Goal: Task Accomplishment & Management: Manage account settings

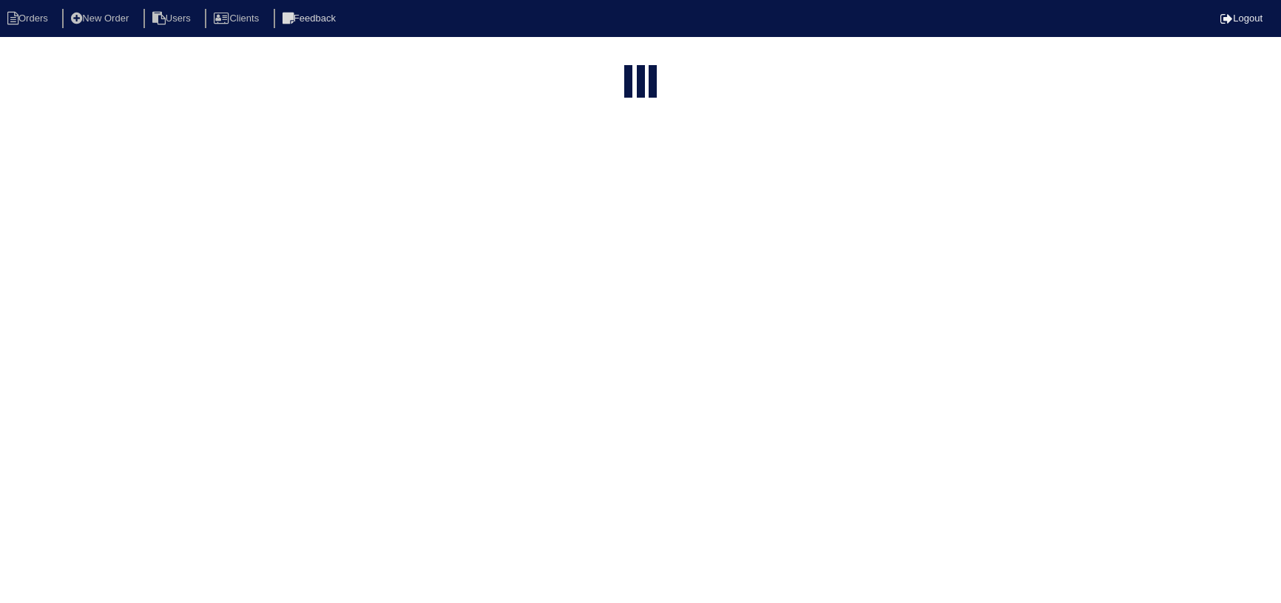
select select "15"
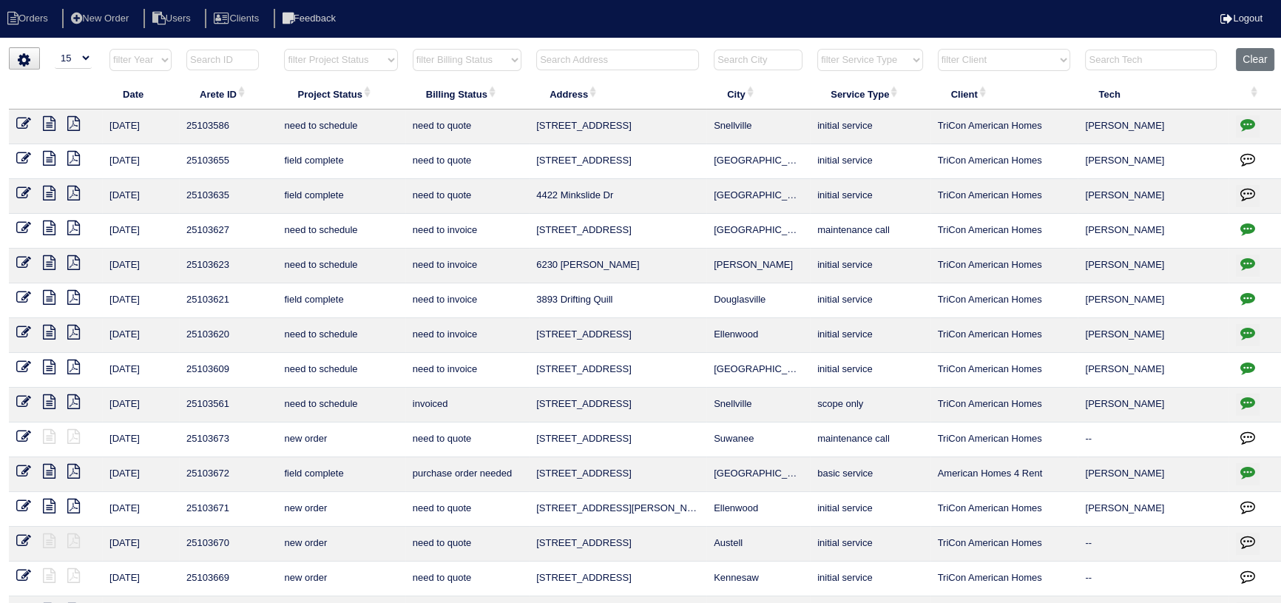
click at [361, 65] on select "filter Project Status -- Any Project Status -- new order assigned in progress f…" at bounding box center [340, 60] width 113 height 22
click at [284, 49] on select "filter Project Status -- Any Project Status -- new order assigned in progress f…" at bounding box center [340, 60] width 113 height 22
select select "assigned"
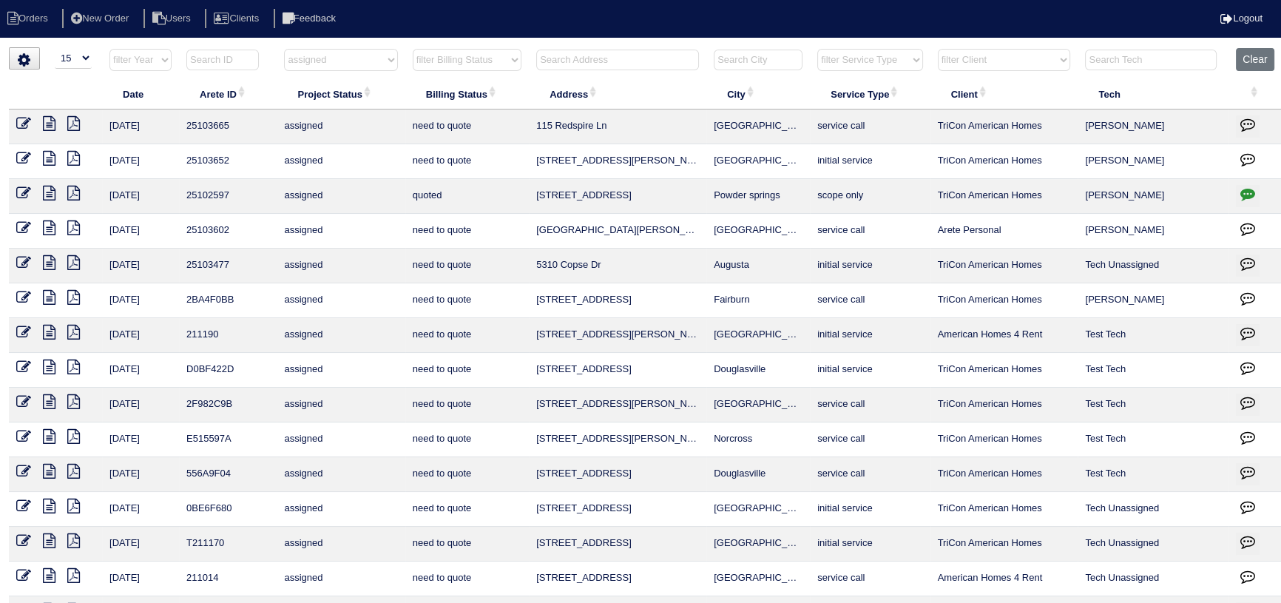
click at [1243, 197] on icon "button" at bounding box center [1247, 193] width 15 height 15
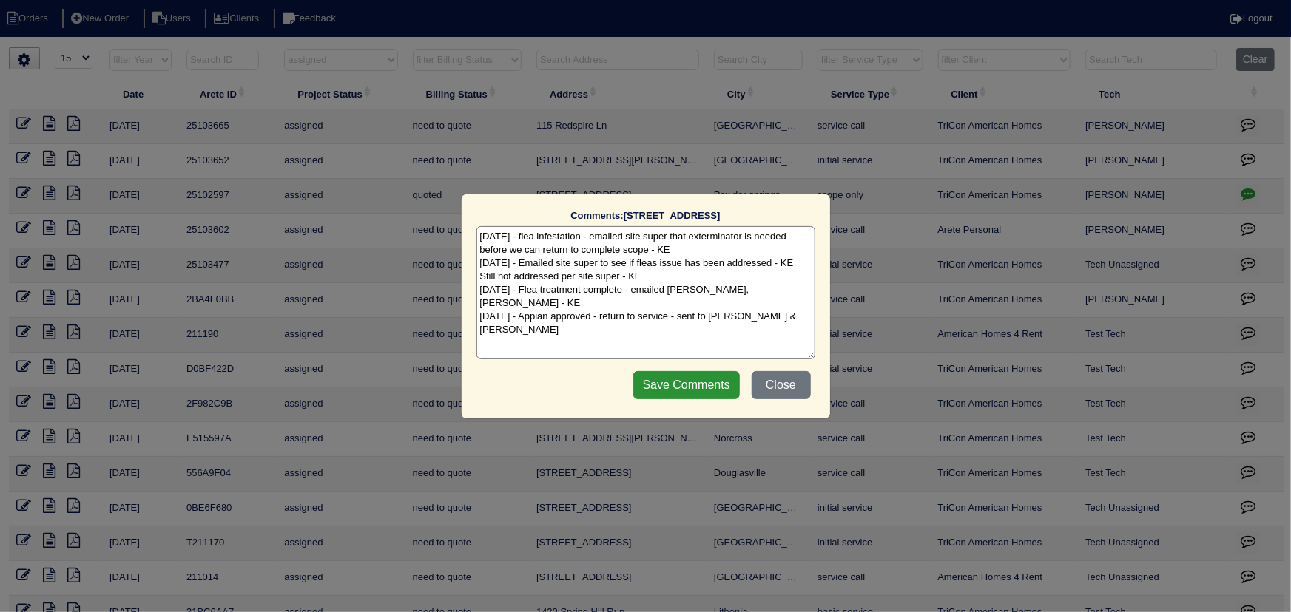
click at [1243, 197] on div "Comments: 2671 Tucson Way The comments on file have changed since you started e…" at bounding box center [645, 306] width 1291 height 612
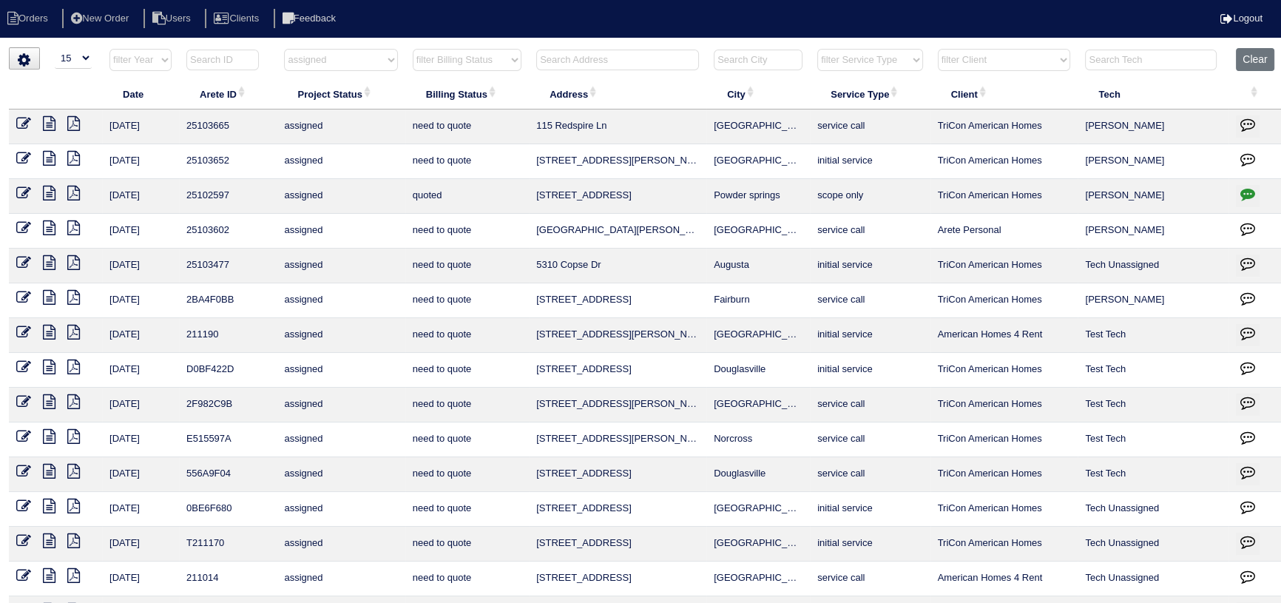
click at [48, 197] on icon at bounding box center [49, 193] width 13 height 15
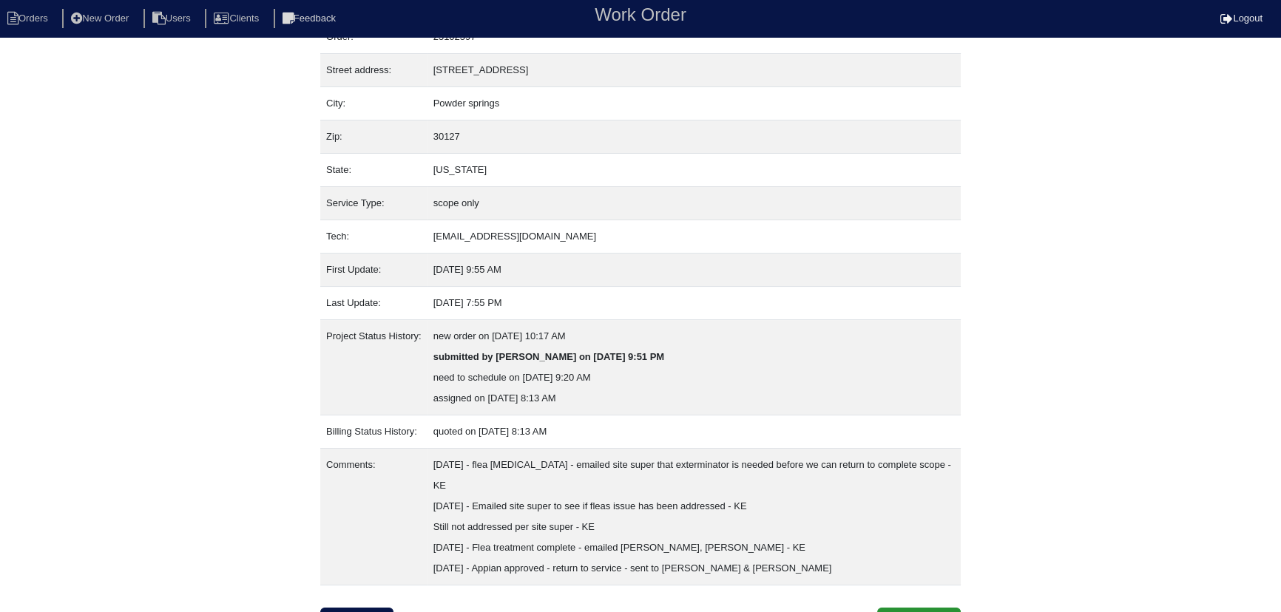
scroll to position [81, 0]
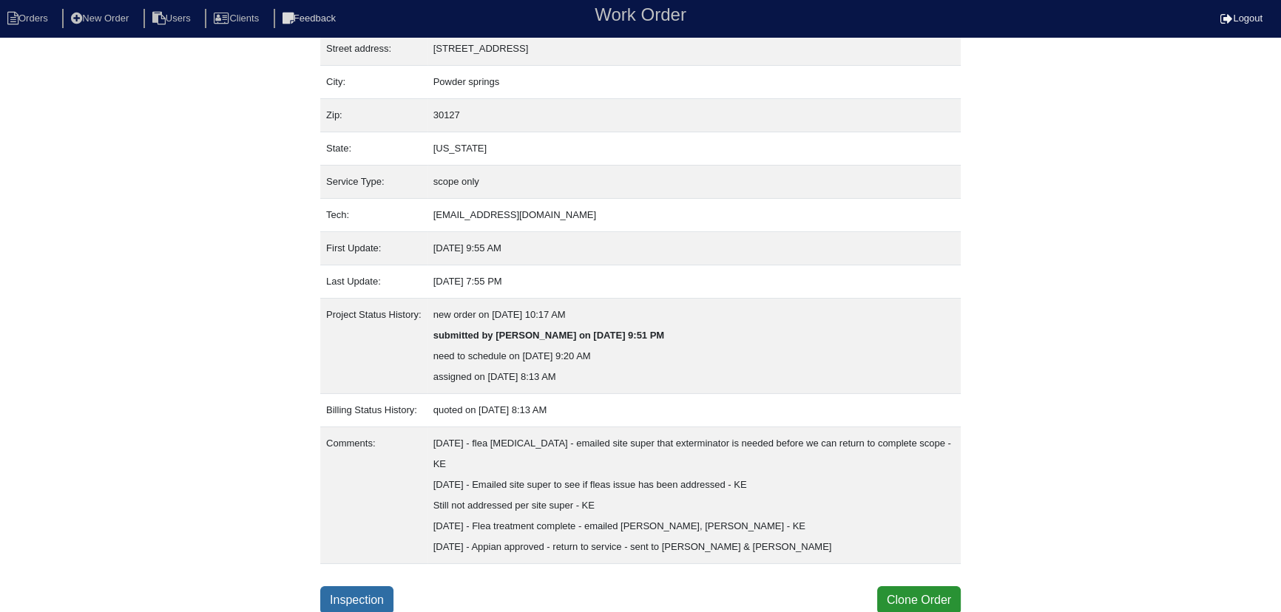
click at [376, 599] on link "Inspection" at bounding box center [356, 601] width 73 height 28
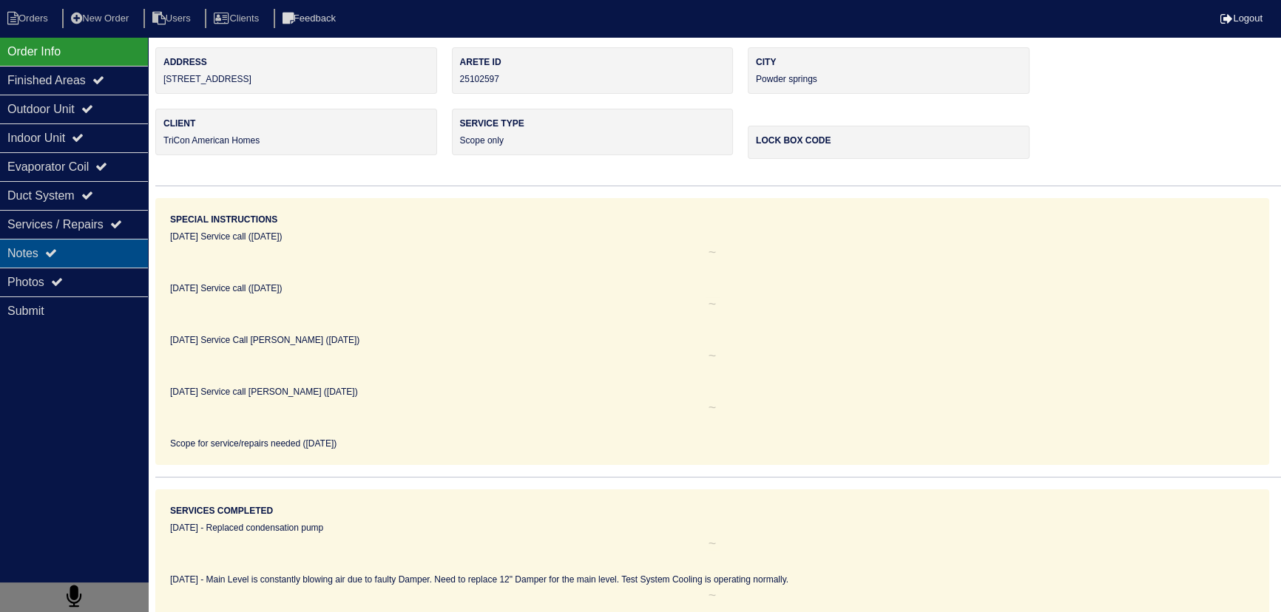
click at [95, 251] on div "Notes" at bounding box center [74, 253] width 148 height 29
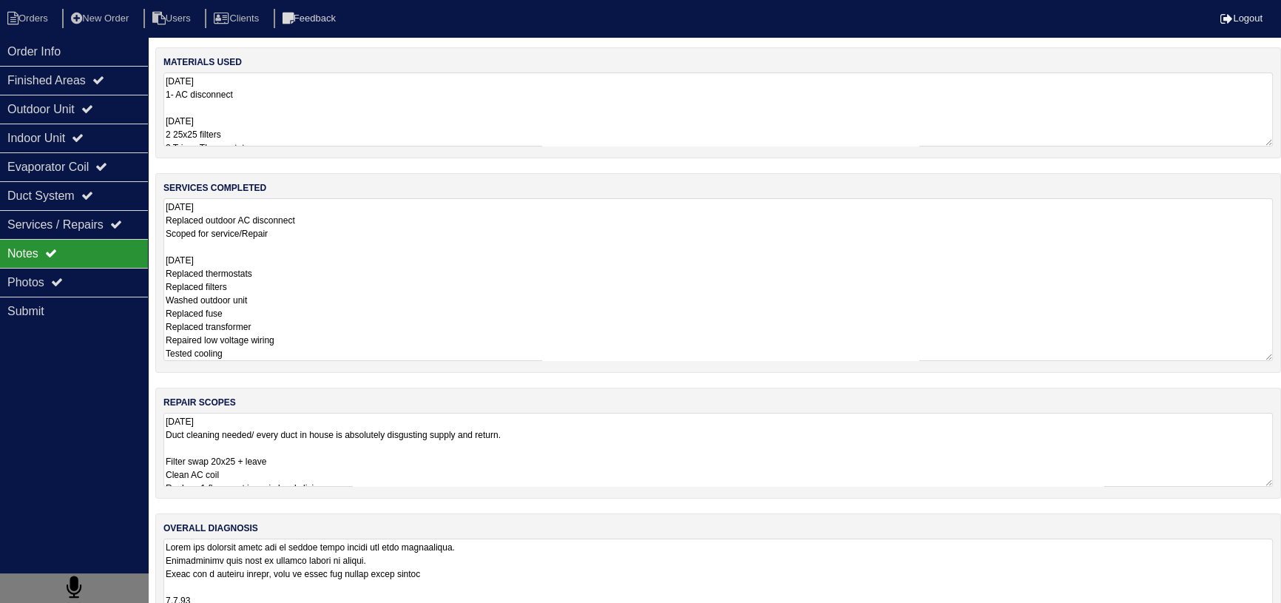
click at [273, 235] on textarea "9.8.25 Replaced outdoor AC disconnect Scoped for service/Repair 10/2/25 Replace…" at bounding box center [717, 279] width 1109 height 163
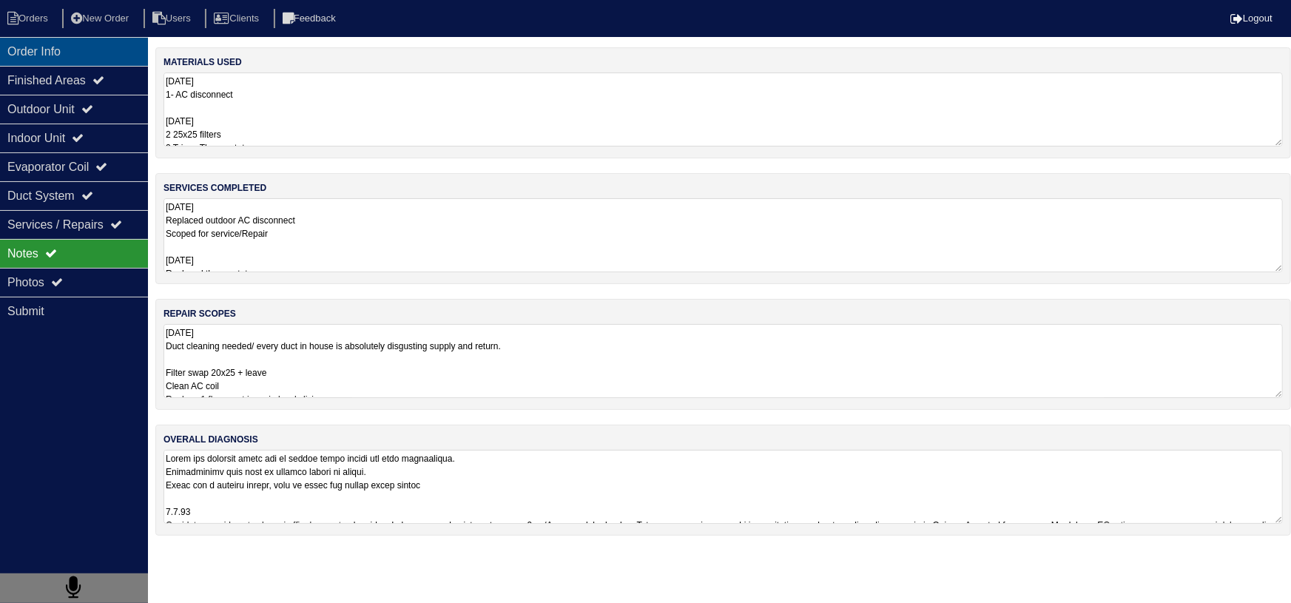
click at [79, 52] on div "Order Info" at bounding box center [74, 51] width 148 height 29
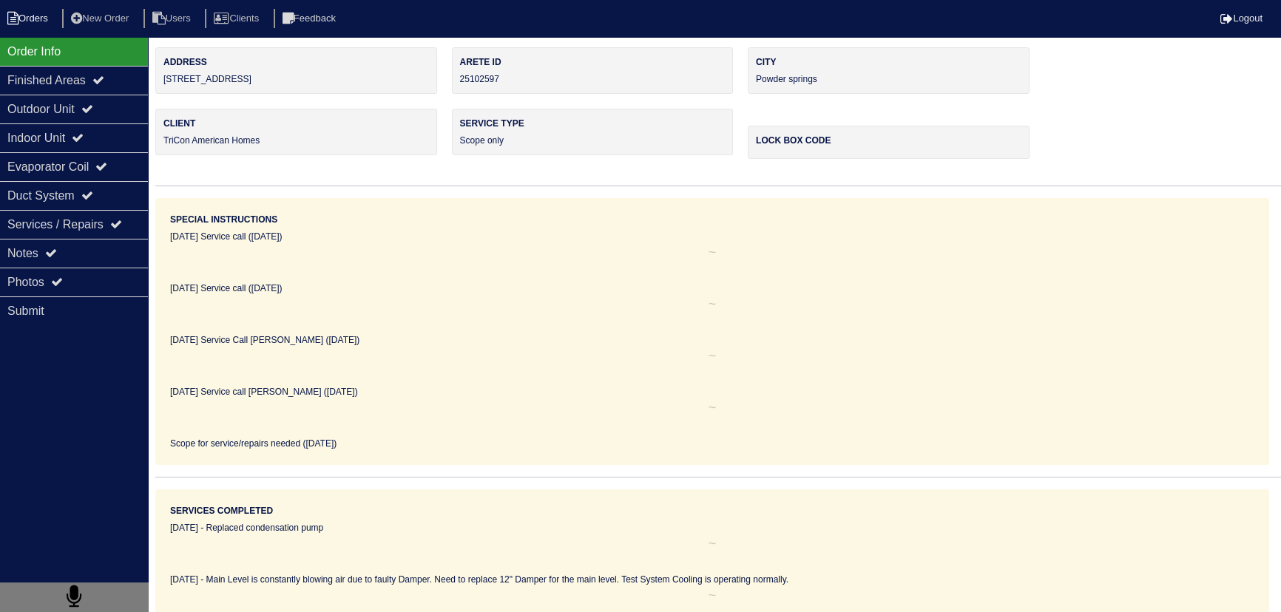
click at [35, 15] on li "Orders" at bounding box center [30, 19] width 60 height 20
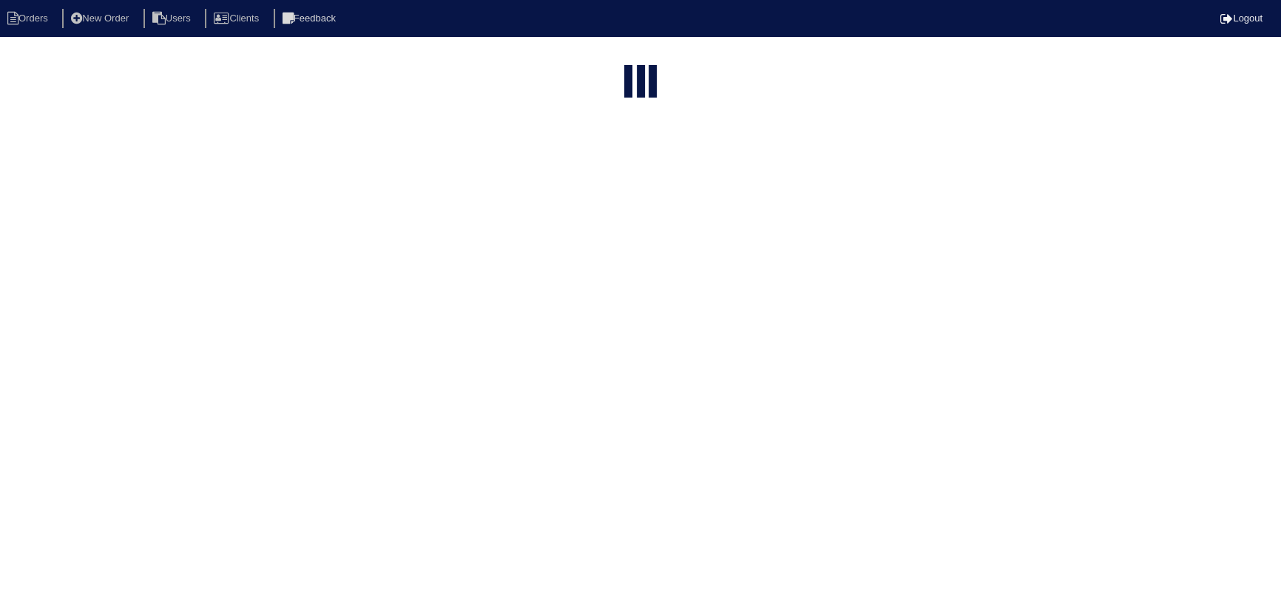
select select "15"
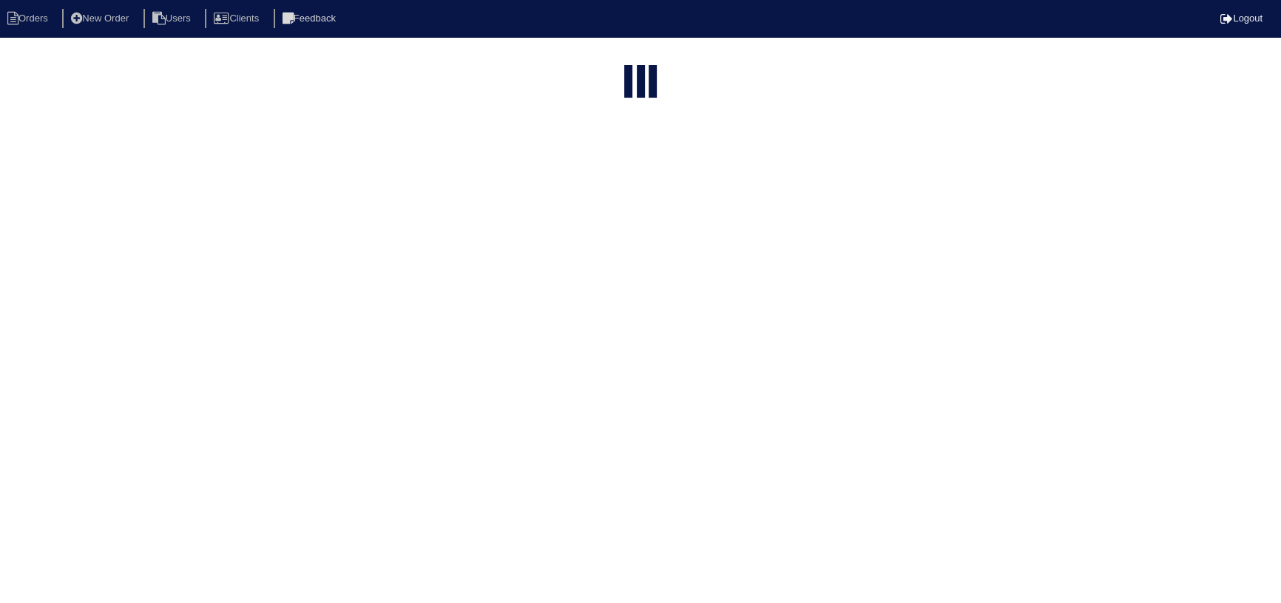
select select "assigned"
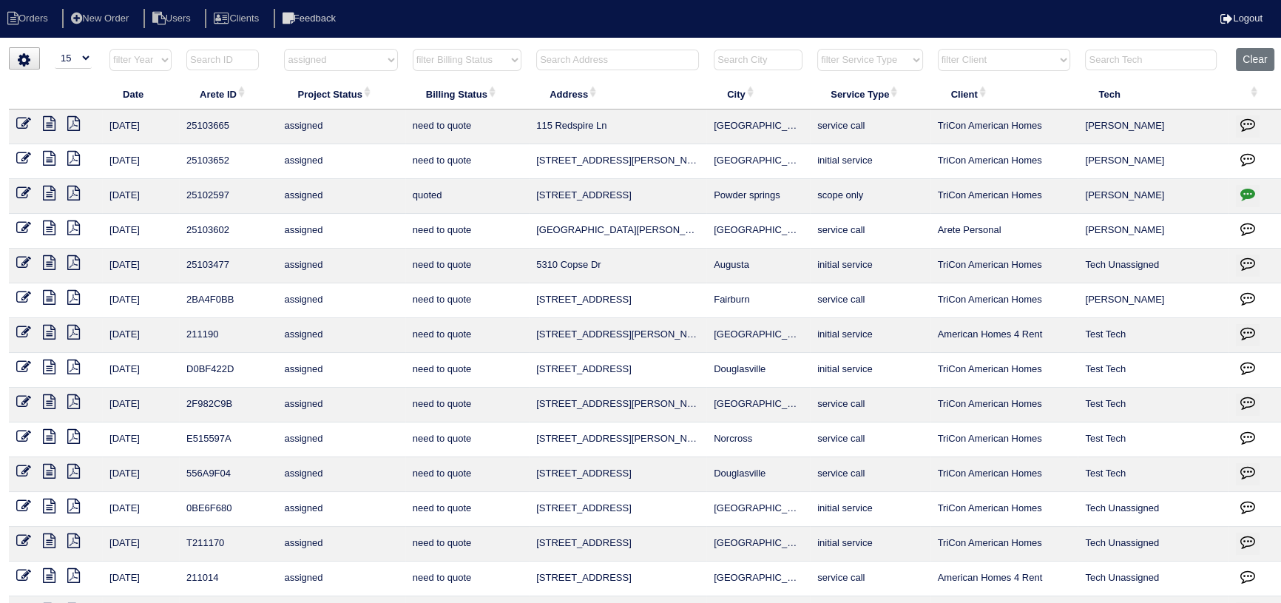
click at [21, 195] on icon at bounding box center [23, 193] width 15 height 15
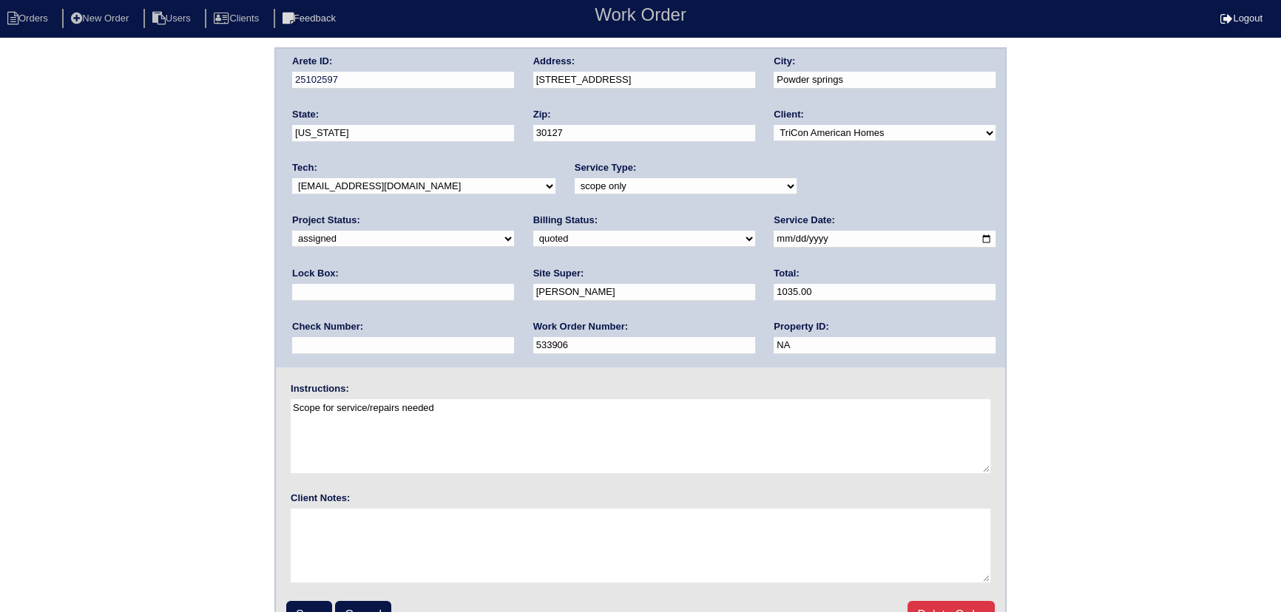
drag, startPoint x: 900, startPoint y: 184, endPoint x: 898, endPoint y: 193, distance: 9.1
click at [514, 231] on select "new order assigned in progress field complete need to schedule admin review arc…" at bounding box center [403, 239] width 222 height 16
select select "field complete"
click at [514, 231] on select "new order assigned in progress field complete need to schedule admin review arc…" at bounding box center [403, 239] width 222 height 16
click at [307, 609] on input "Save" at bounding box center [309, 615] width 46 height 28
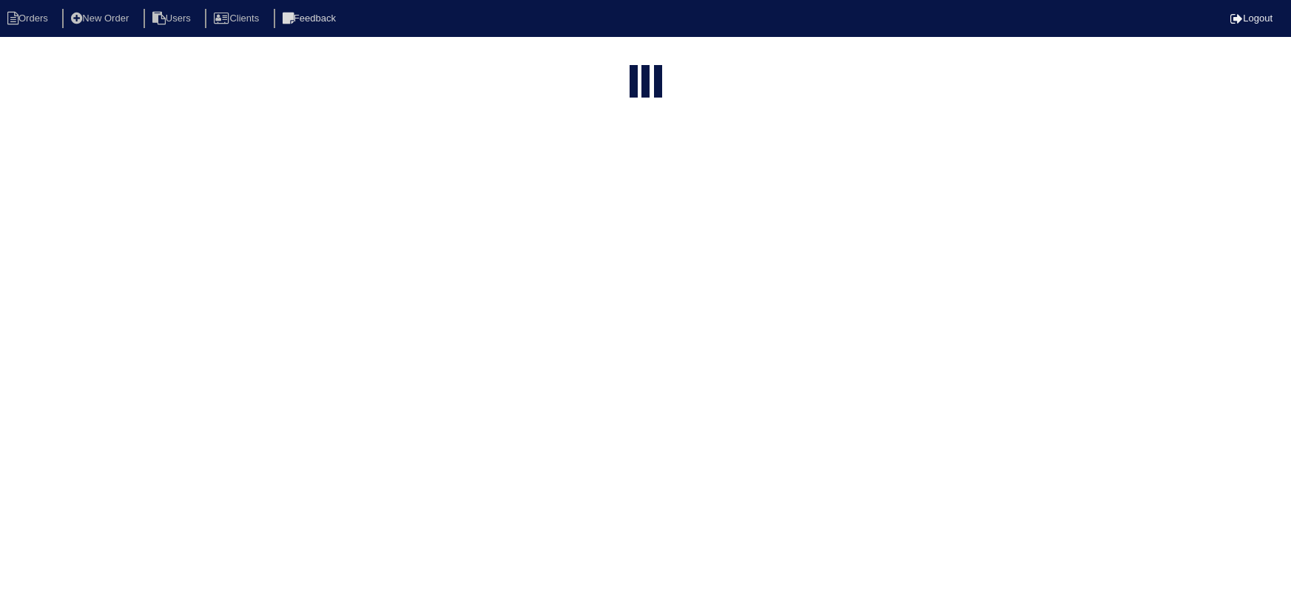
select select "15"
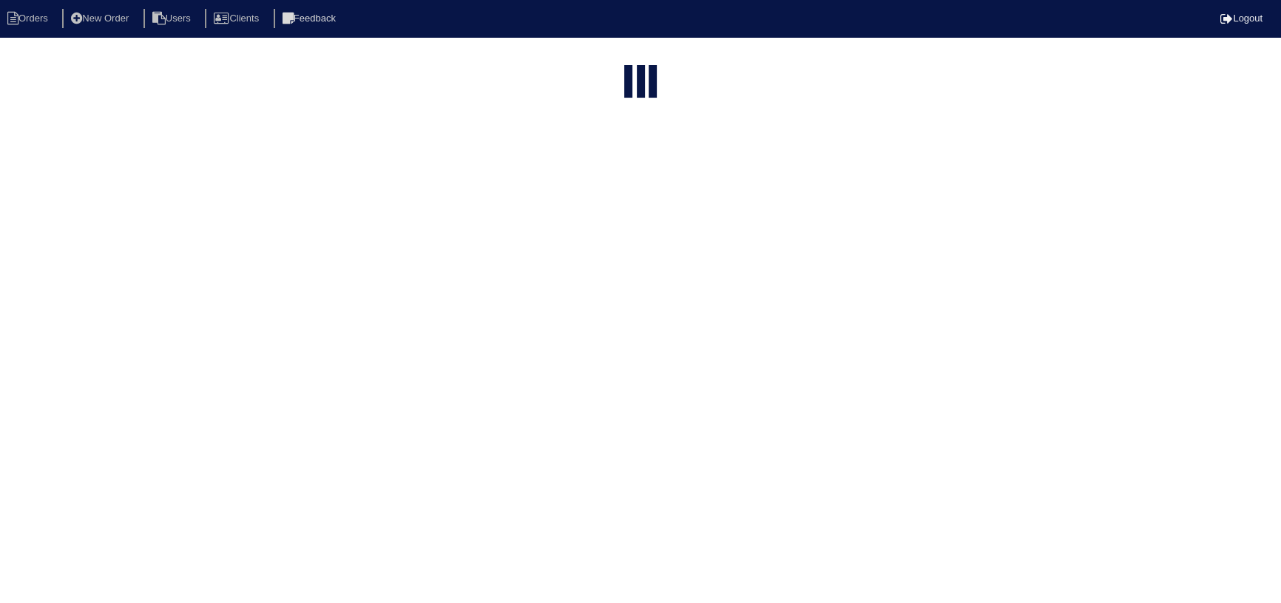
select select "assigned"
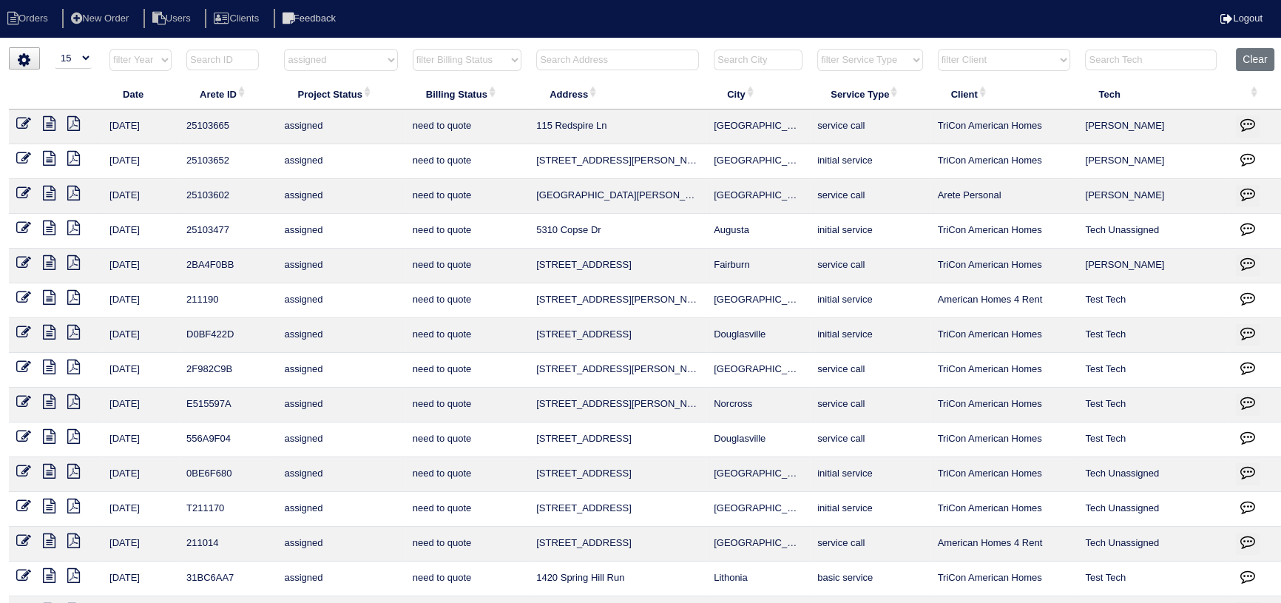
click at [50, 131] on td at bounding box center [55, 126] width 93 height 35
click at [50, 129] on icon at bounding box center [49, 123] width 13 height 15
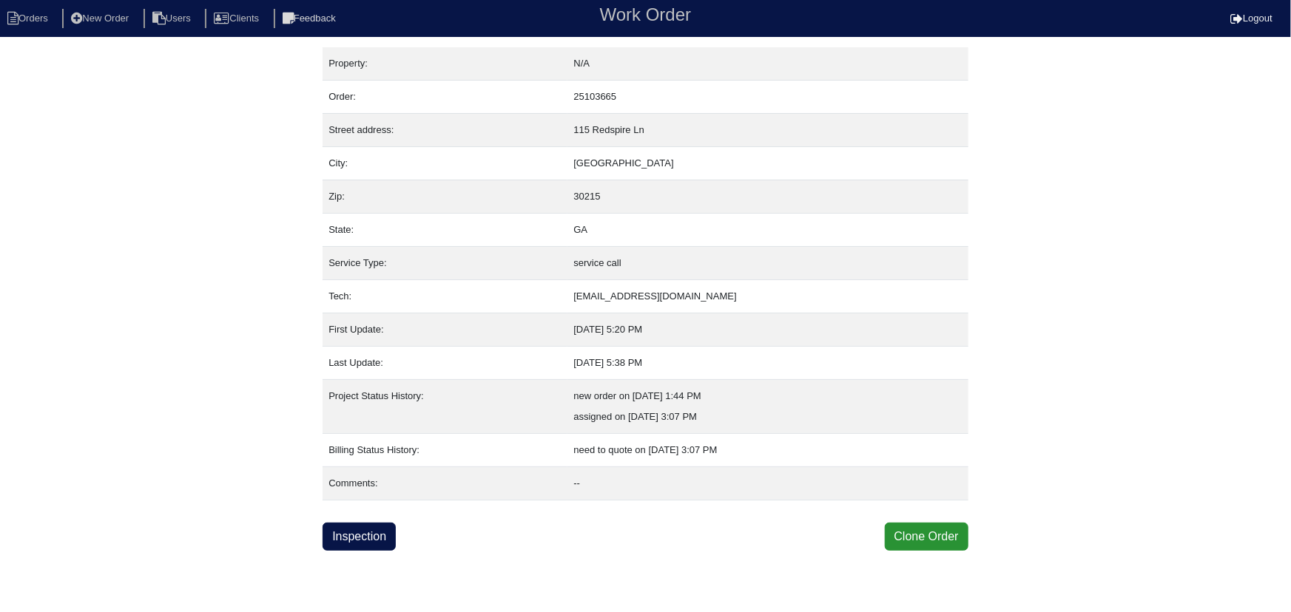
click at [365, 515] on div "Property: N/A Order: 25103665 Street address: [STREET_ADDRESS] City: [GEOGRAPHI…" at bounding box center [645, 299] width 646 height 504
click at [368, 530] on link "Inspection" at bounding box center [358, 537] width 73 height 28
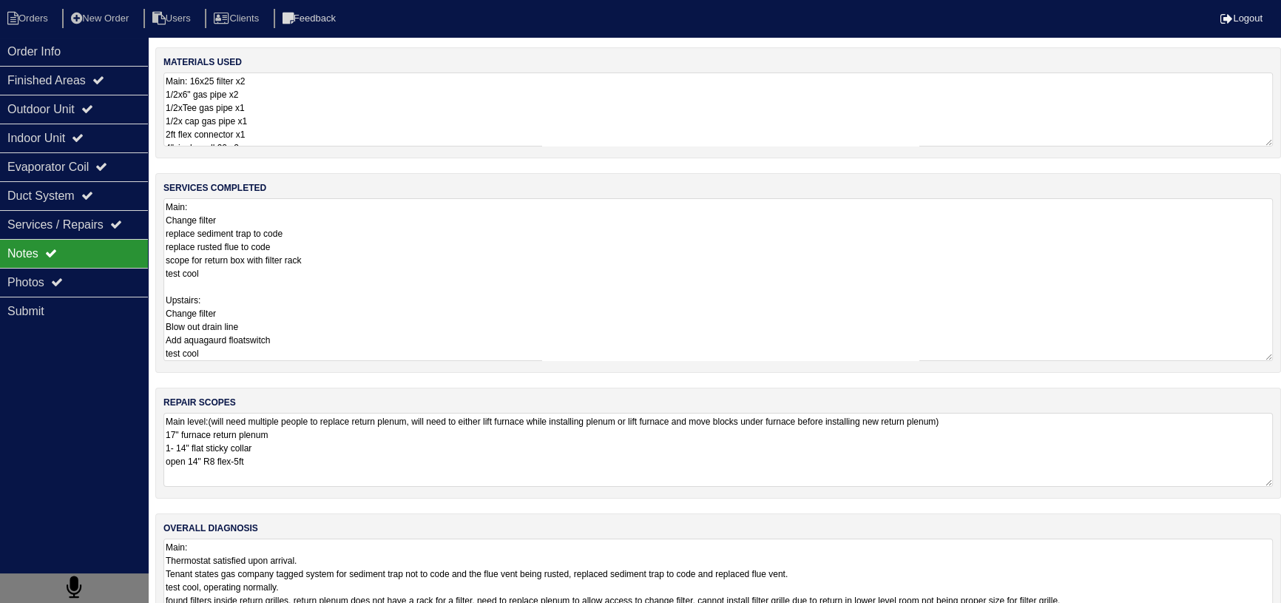
click at [255, 249] on textarea "Main: Change filter replace sediment trap to code replace rusted flue to code s…" at bounding box center [717, 279] width 1109 height 163
click at [122, 221] on icon at bounding box center [116, 224] width 12 height 12
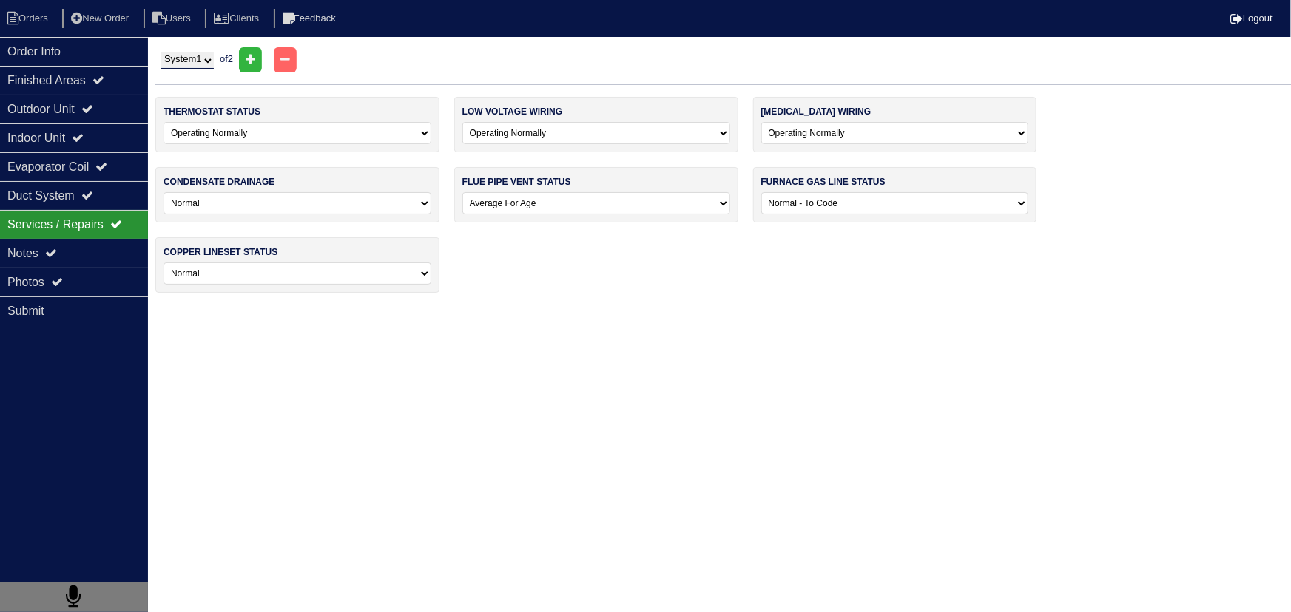
click at [73, 30] on nav "Orders New Order Users Clients Feedback Logout" at bounding box center [645, 18] width 1291 height 37
click at [29, 9] on li "Orders" at bounding box center [30, 19] width 60 height 20
select select "15"
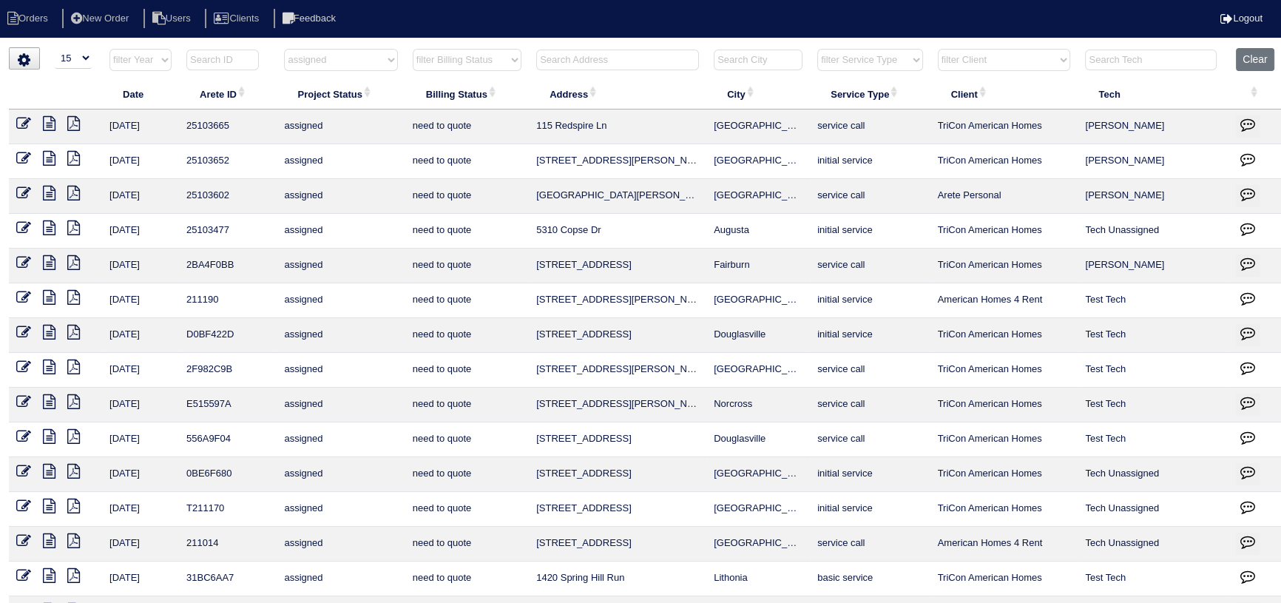
click at [348, 47] on div "▼ 10 15 25 50 200 500 Search: Date Arete ID Project Status Billing Status Addre…" at bounding box center [640, 354] width 1263 height 615
click at [351, 67] on select "filter Project Status -- Any Project Status -- new order assigned in progress f…" at bounding box center [340, 60] width 113 height 22
click at [284, 49] on select "filter Project Status -- Any Project Status -- new order assigned in progress f…" at bounding box center [340, 60] width 113 height 22
select select "field complete"
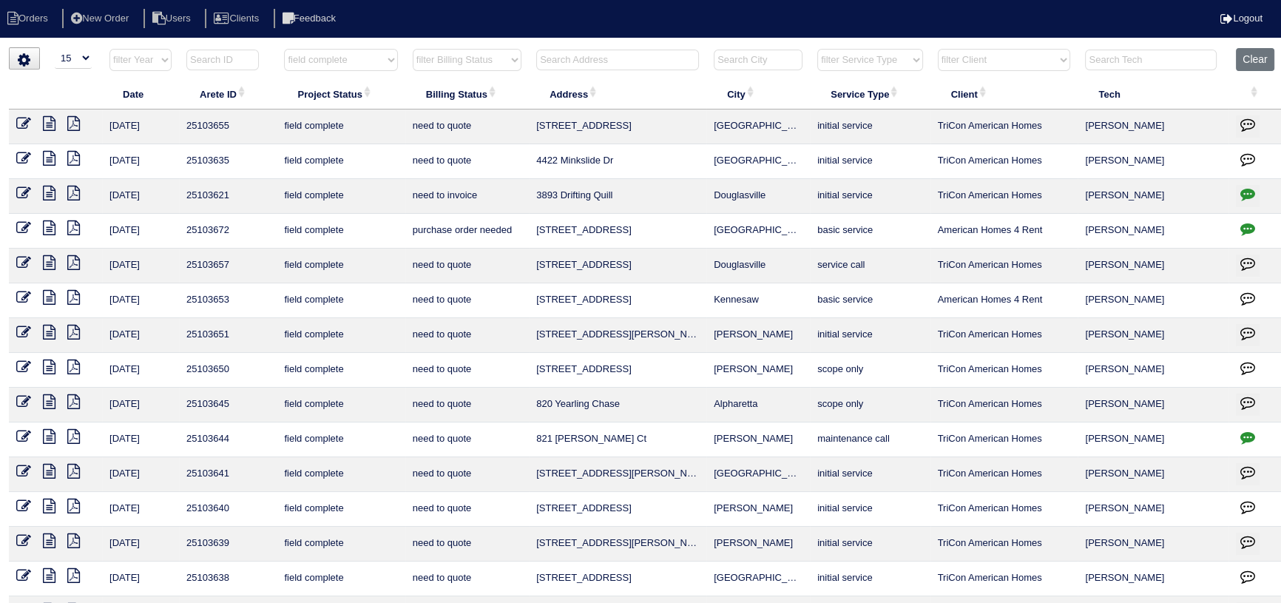
click at [352, 64] on select "filter Project Status -- Any Project Status -- new order assigned in progress f…" at bounding box center [340, 60] width 113 height 22
click at [284, 49] on select "filter Project Status -- Any Project Status -- new order assigned in progress f…" at bounding box center [340, 60] width 113 height 22
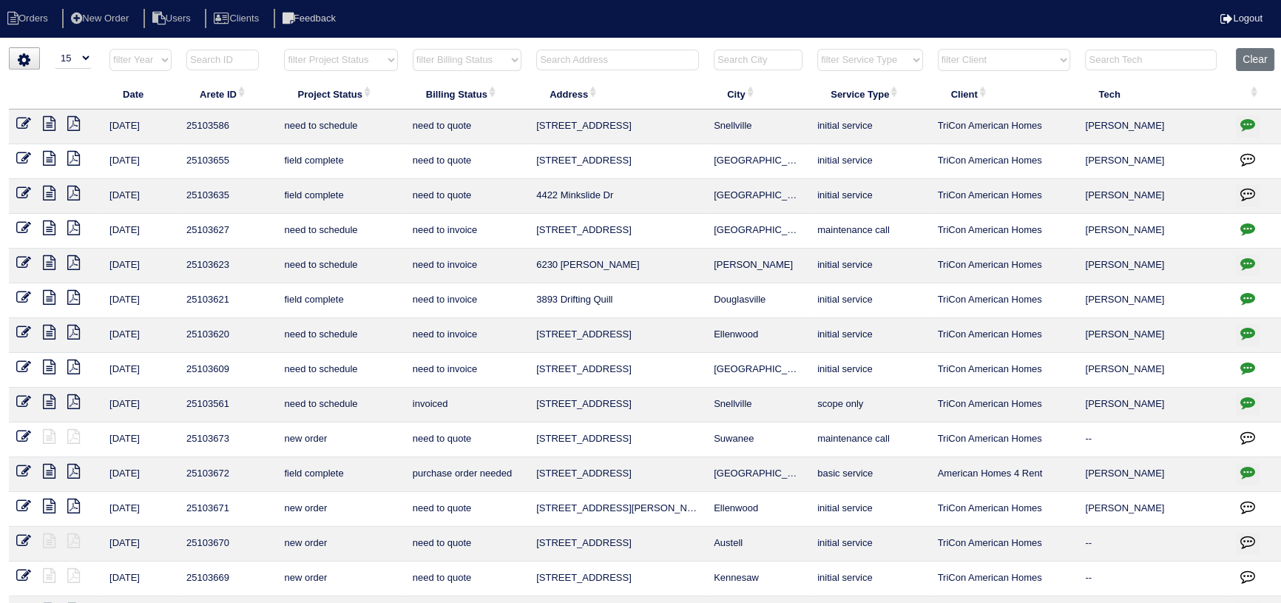
click at [347, 62] on select "filter Project Status -- Any Project Status -- new order assigned in progress f…" at bounding box center [340, 60] width 113 height 22
click at [284, 49] on select "filter Project Status -- Any Project Status -- new order assigned in progress f…" at bounding box center [340, 60] width 113 height 22
select select "assigned"
